Goal: Find specific page/section: Find specific page/section

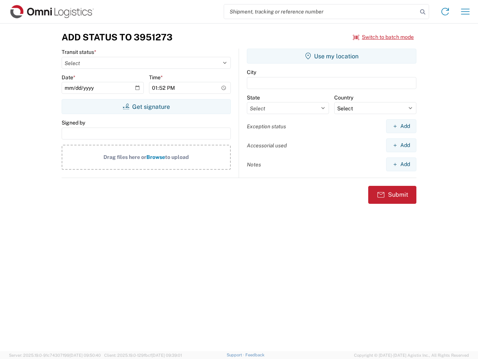
click at [321, 12] on input "search" at bounding box center [320, 11] width 193 height 14
click at [423, 12] on icon at bounding box center [423, 12] width 10 height 10
click at [445, 12] on icon at bounding box center [445, 12] width 12 height 12
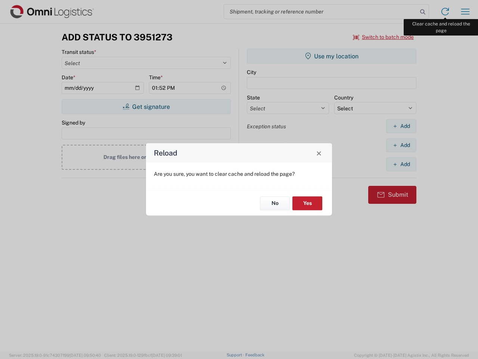
click at [465, 12] on div "Reload Are you sure, you want to clear cache and reload the page? No Yes" at bounding box center [239, 179] width 478 height 359
click at [384, 37] on div "Reload Are you sure, you want to clear cache and reload the page? No Yes" at bounding box center [239, 179] width 478 height 359
click at [146, 106] on div "Reload Are you sure, you want to clear cache and reload the page? No Yes" at bounding box center [239, 179] width 478 height 359
click at [332, 56] on div "Reload Are you sure, you want to clear cache and reload the page? No Yes" at bounding box center [239, 179] width 478 height 359
click at [401, 126] on div "Reload Are you sure, you want to clear cache and reload the page? No Yes" at bounding box center [239, 179] width 478 height 359
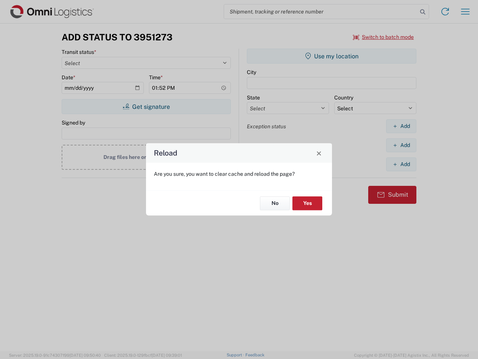
click at [401, 145] on div "Reload Are you sure, you want to clear cache and reload the page? No Yes" at bounding box center [239, 179] width 478 height 359
click at [401, 164] on div "Reload Are you sure, you want to clear cache and reload the page? No Yes" at bounding box center [239, 179] width 478 height 359
